Goal: Information Seeking & Learning: Learn about a topic

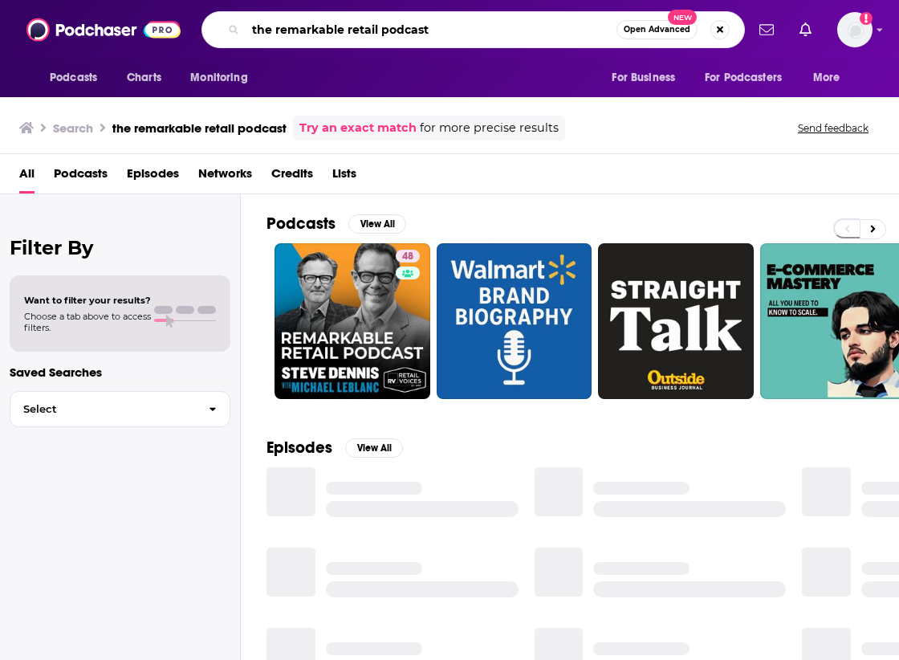
click at [308, 33] on input "the remarkable retail podcast" at bounding box center [431, 30] width 371 height 26
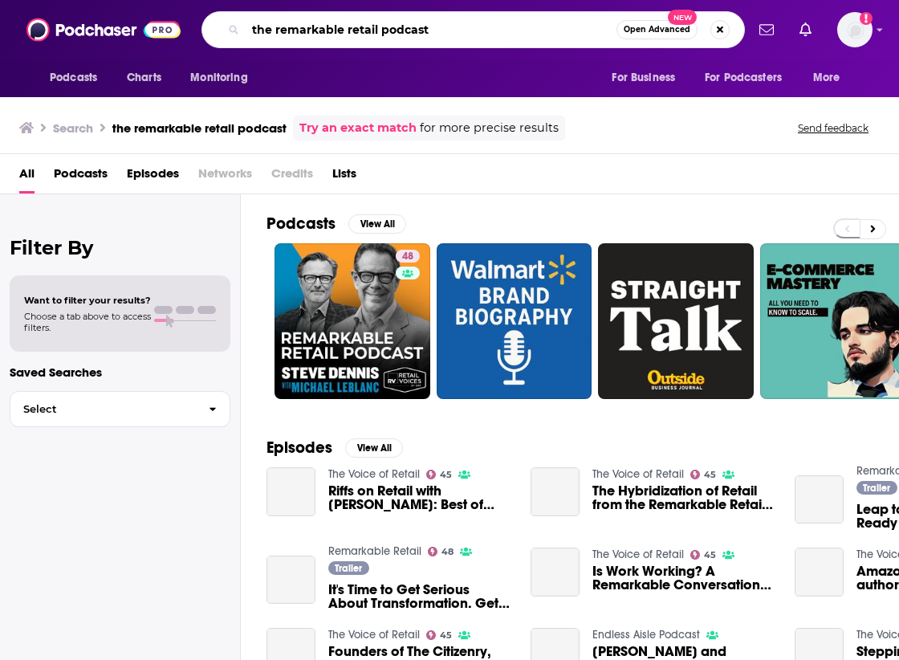
paste input "Geeks of the Valley"
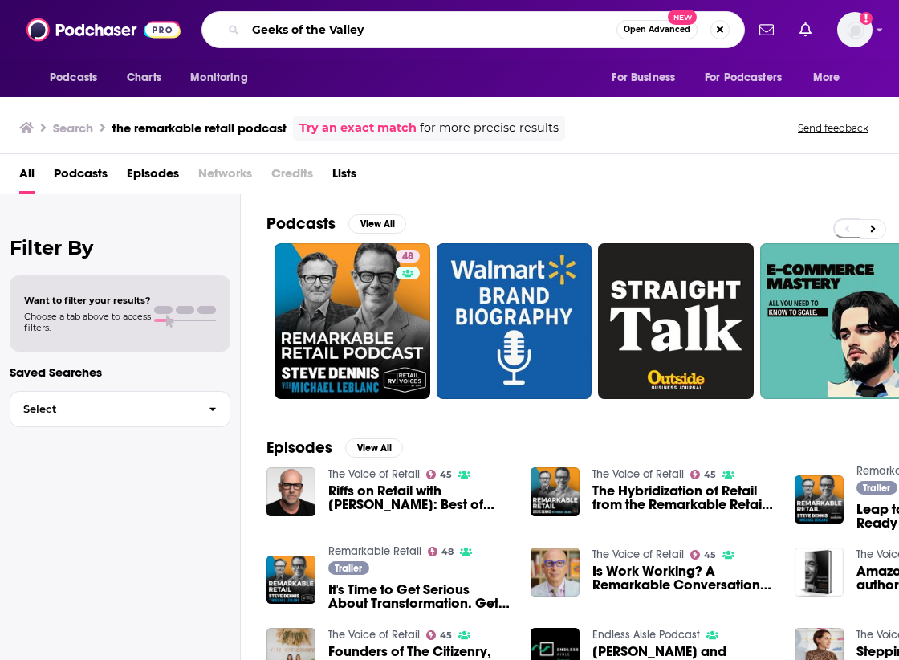
type input "Geeks of the Valley"
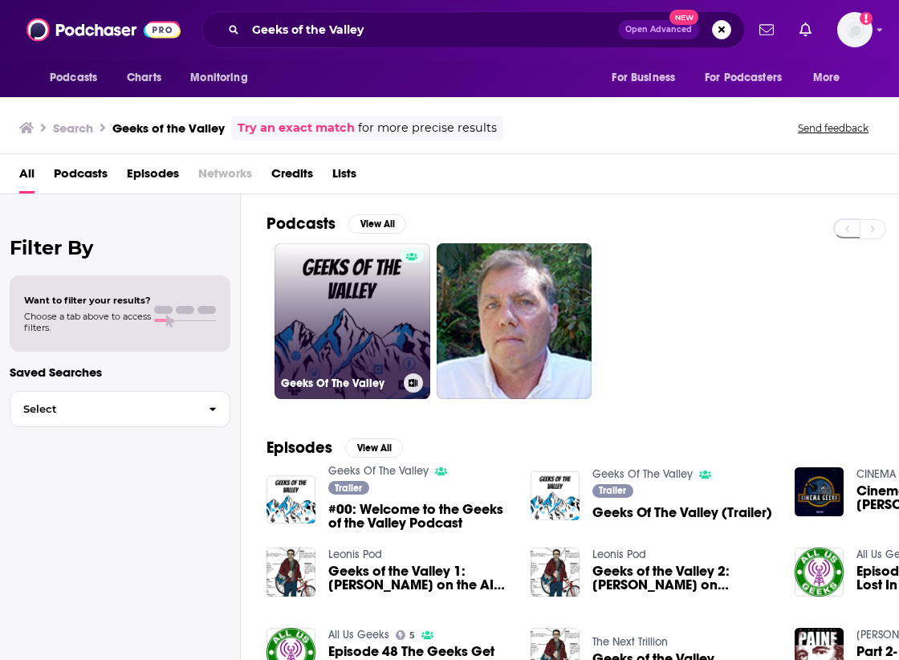
click at [387, 291] on link "Geeks Of The Valley" at bounding box center [353, 321] width 156 height 156
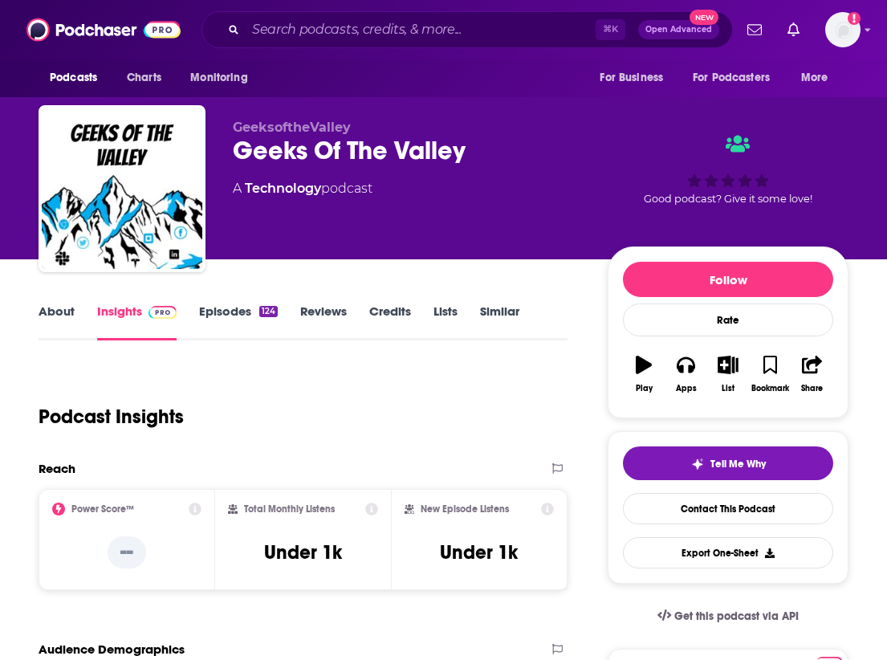
scroll to position [3, 0]
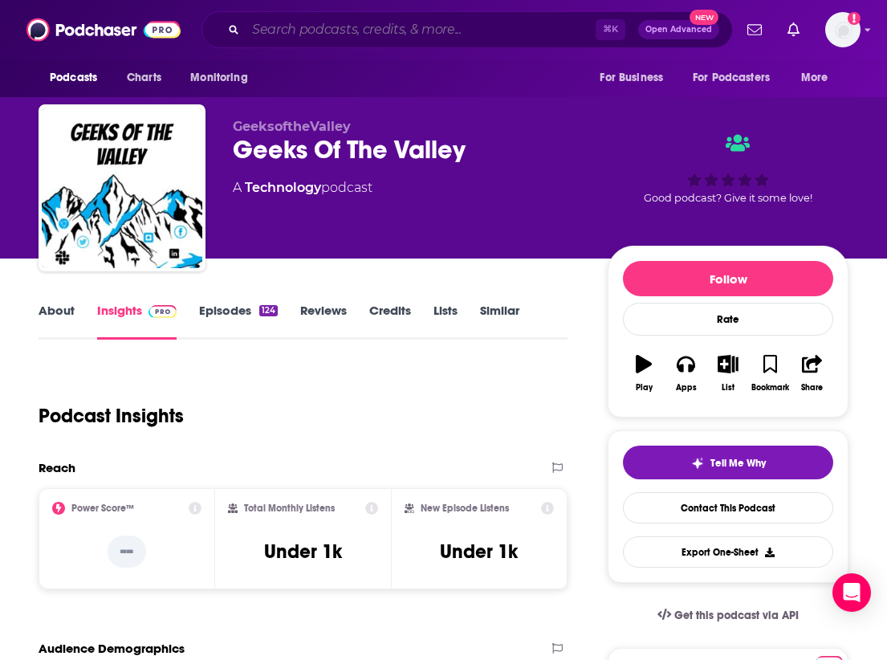
click at [266, 18] on input "Search podcasts, credits, & more..." at bounding box center [421, 30] width 350 height 26
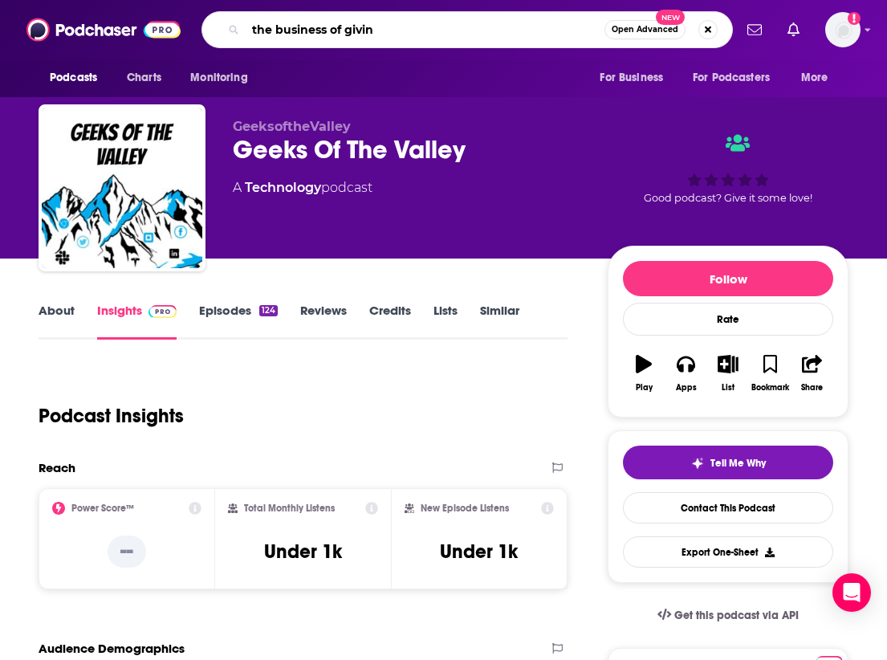
type input "the business of giving"
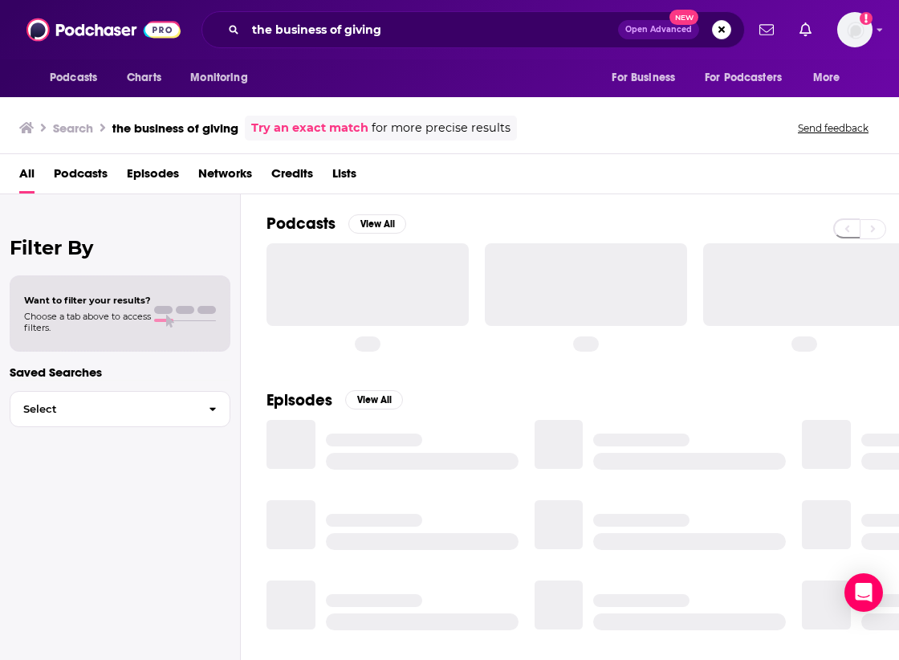
click at [369, 299] on div at bounding box center [368, 284] width 202 height 82
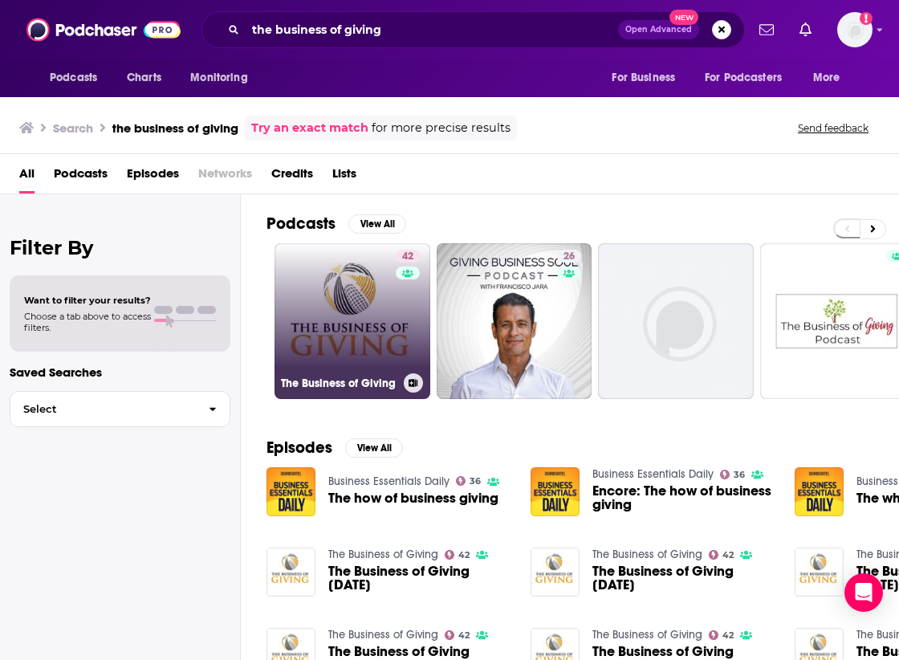
click at [346, 308] on link "42 The Business of Giving" at bounding box center [353, 321] width 156 height 156
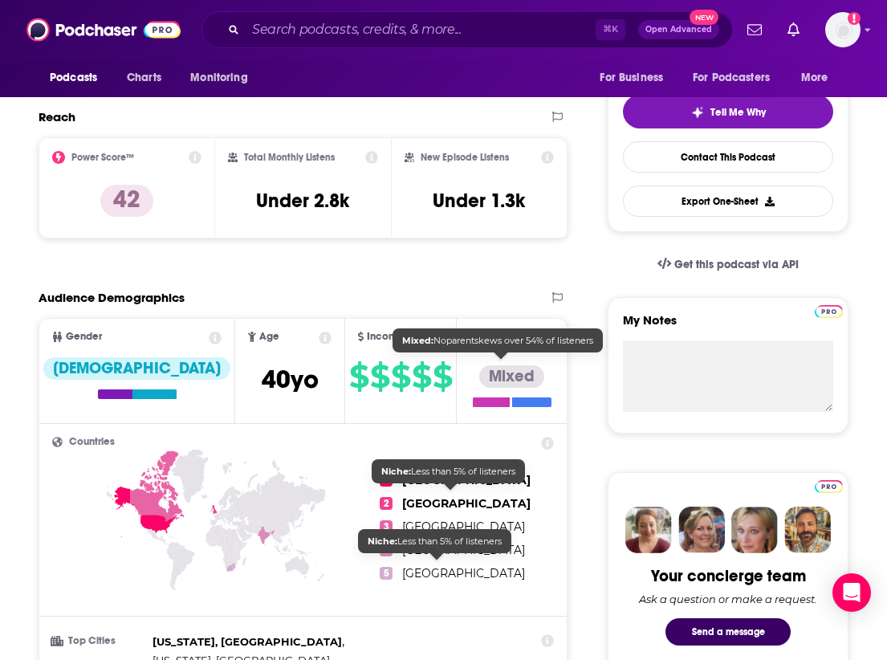
scroll to position [469, 0]
